Goal: Find specific page/section: Find specific page/section

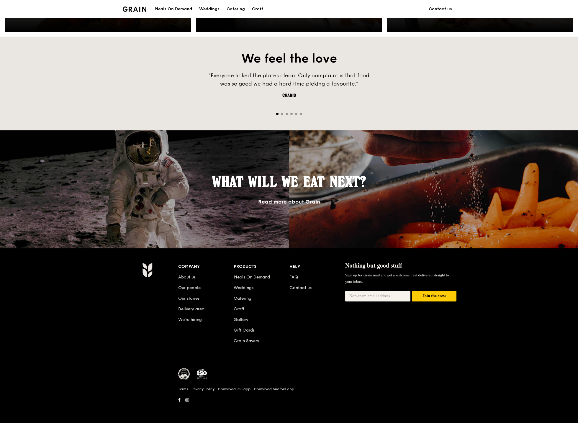
click at [189, 290] on li "Our people" at bounding box center [206, 286] width 56 height 11
click at [189, 290] on link "Our people" at bounding box center [189, 287] width 22 height 5
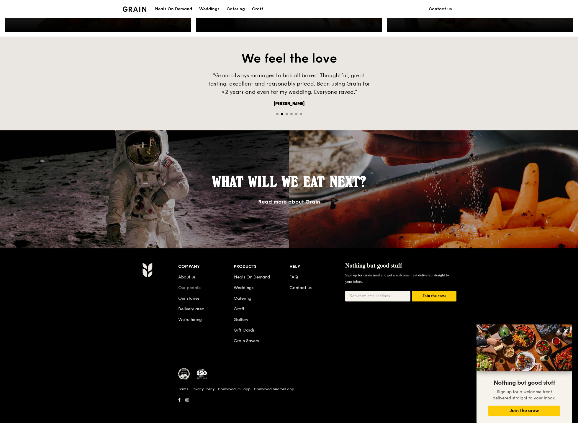
click at [190, 287] on link "Our people" at bounding box center [189, 287] width 22 height 5
